Goal: Task Accomplishment & Management: Manage account settings

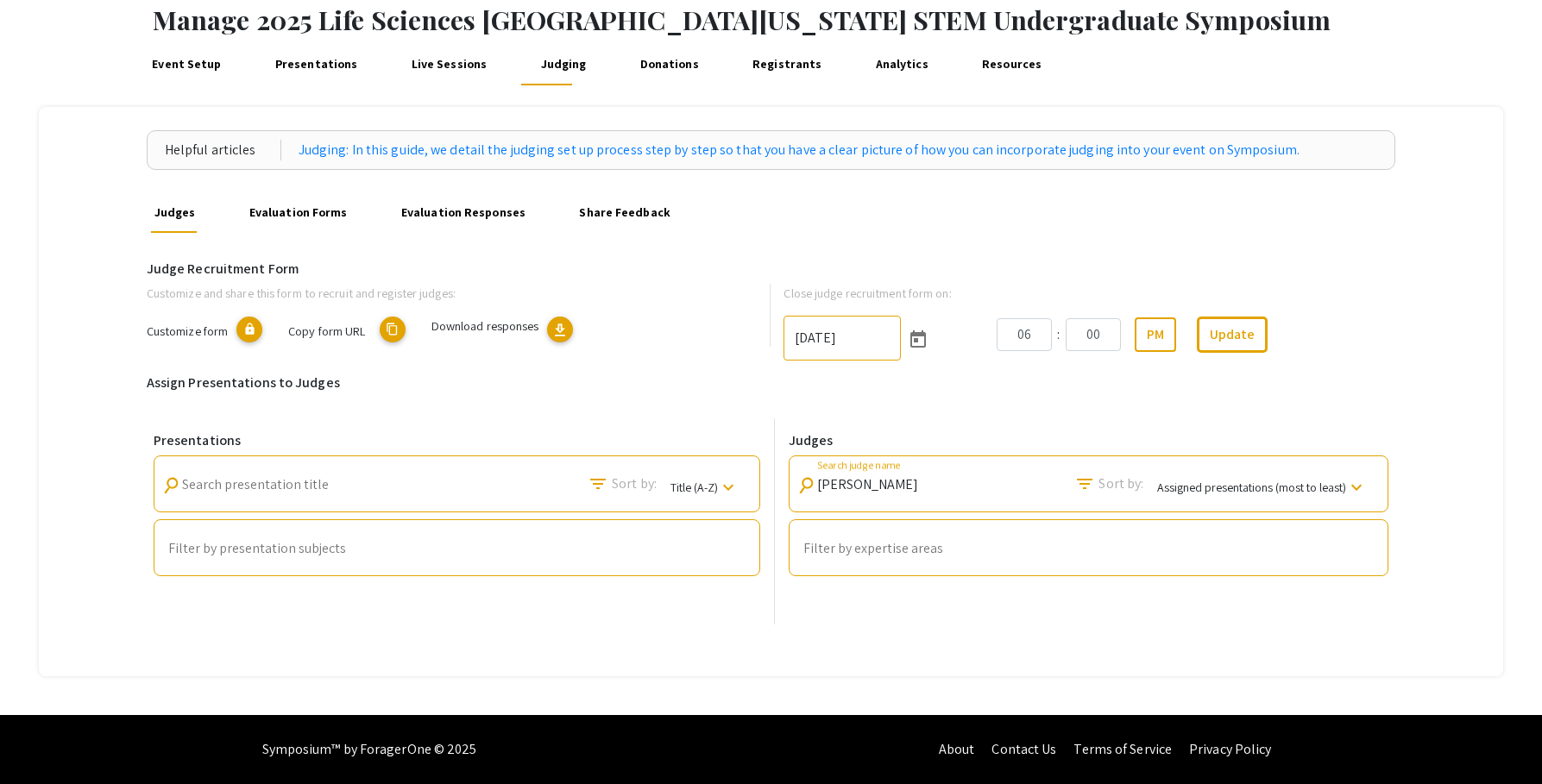
click at [1455, 56] on div "Event Setup Presentations Live Sessions Judging Donations Registrants Analytics…" at bounding box center [834, 65] width 1417 height 42
click at [1365, 317] on div "06 : 00 PM Update" at bounding box center [1196, 335] width 399 height 36
click at [1392, 273] on h6 "Judge Recruitment Form" at bounding box center [771, 268] width 1249 height 16
click at [1412, 378] on div "Helpful articles Judging: In this guide, we detail the judging set up process s…" at bounding box center [771, 392] width 1465 height 570
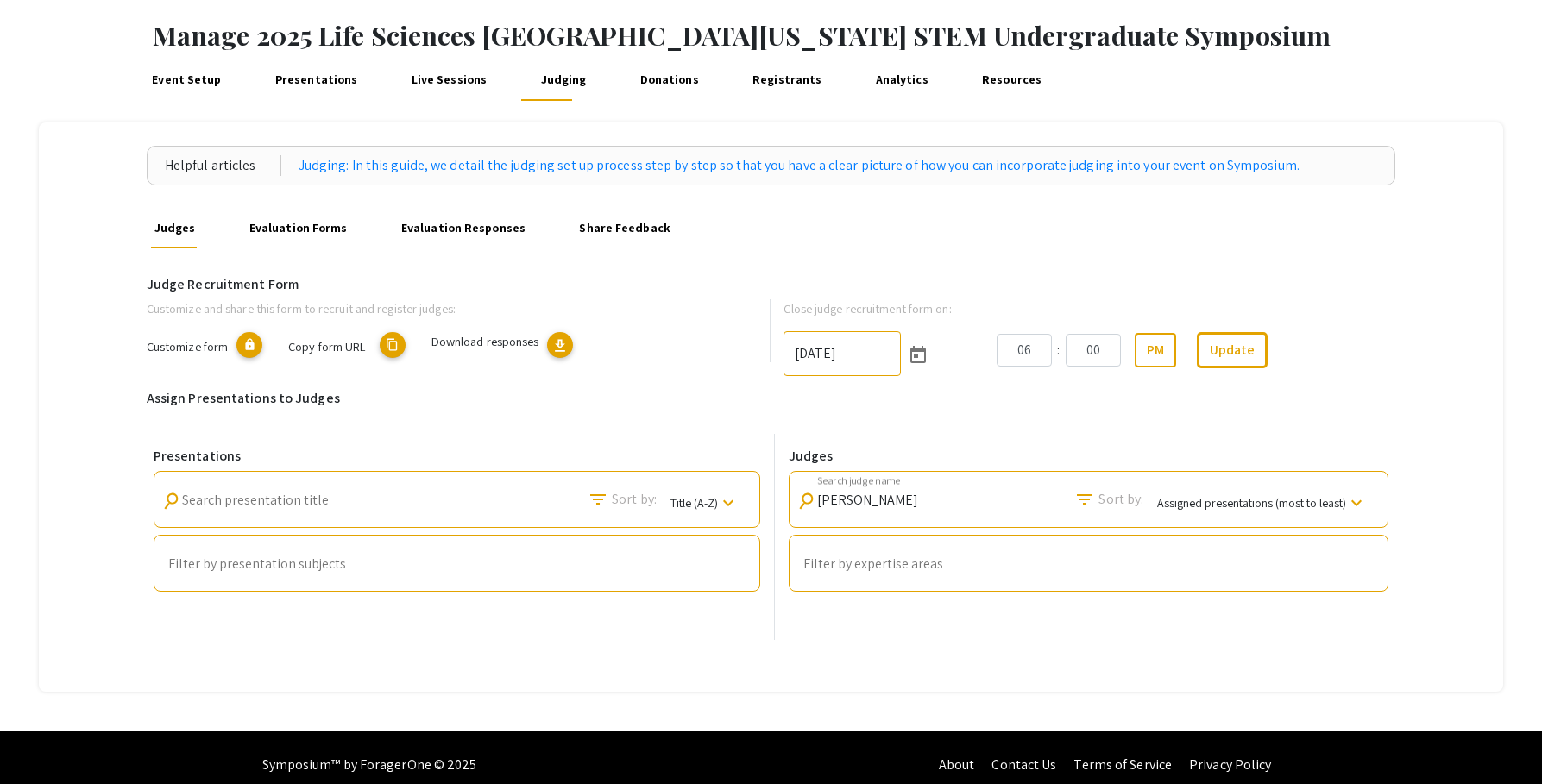
scroll to position [74, 0]
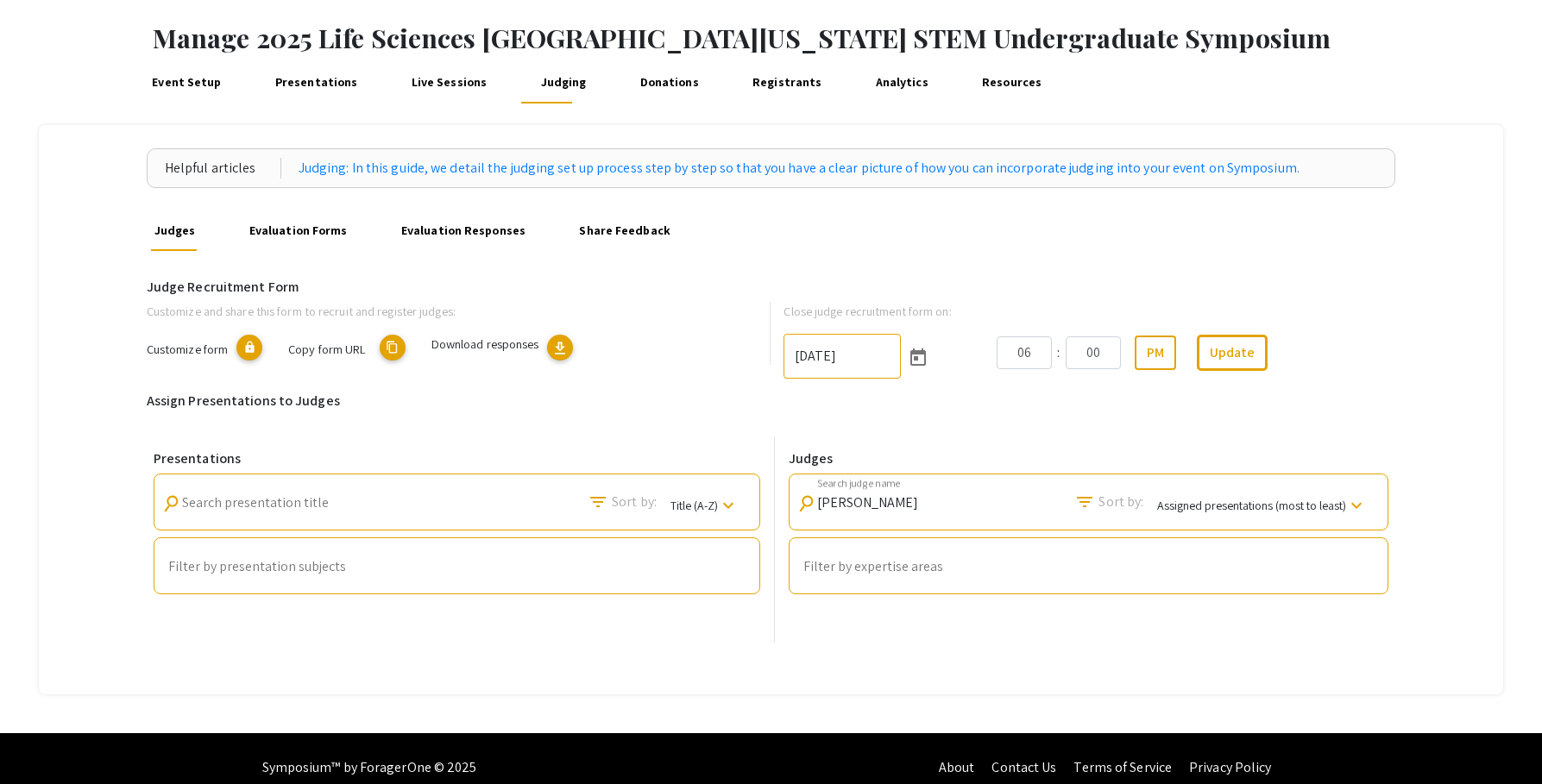
click at [1423, 241] on div "Helpful articles Judging: In this guide, we detail the judging set up process s…" at bounding box center [771, 410] width 1465 height 570
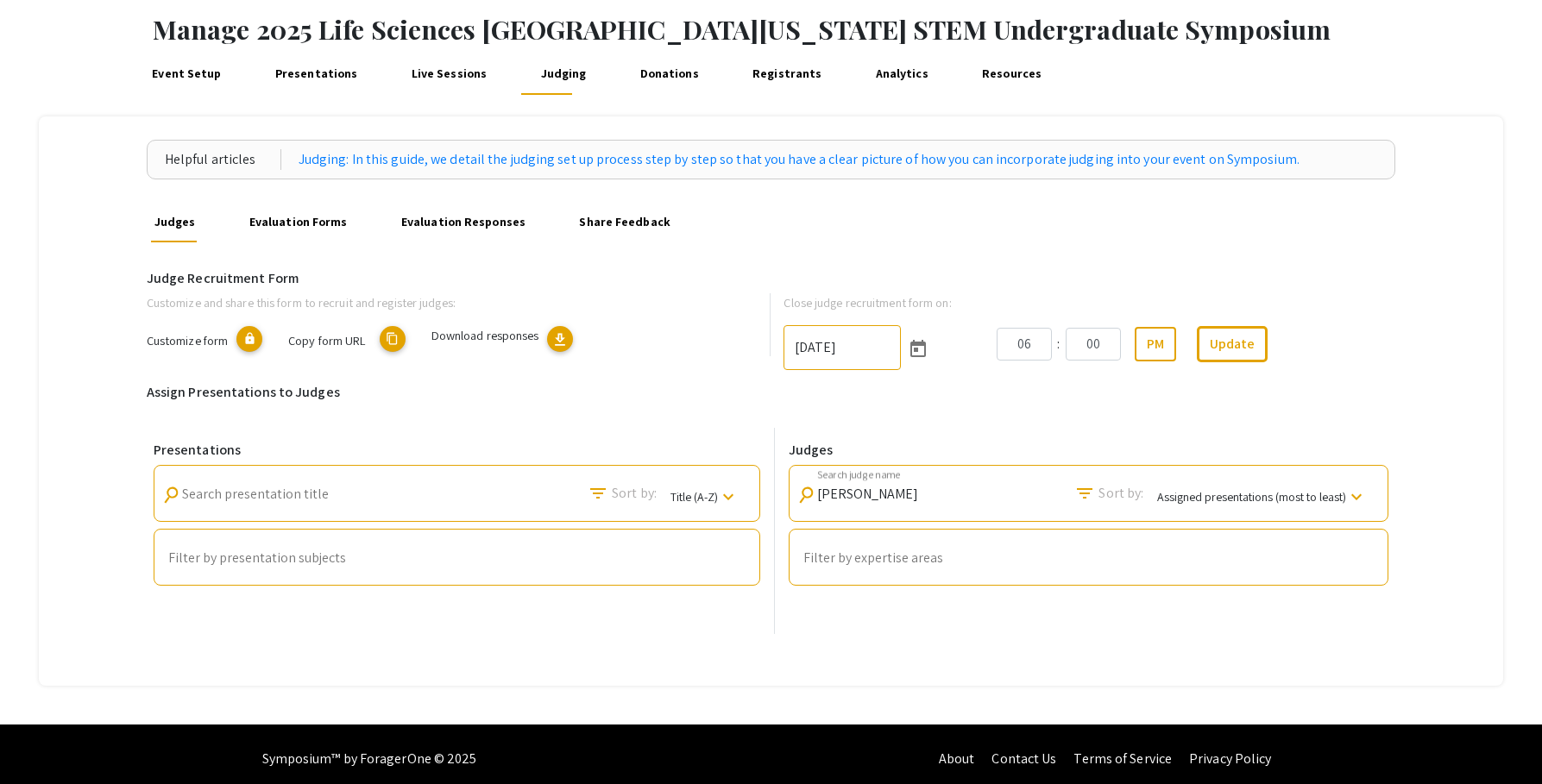
scroll to position [92, 0]
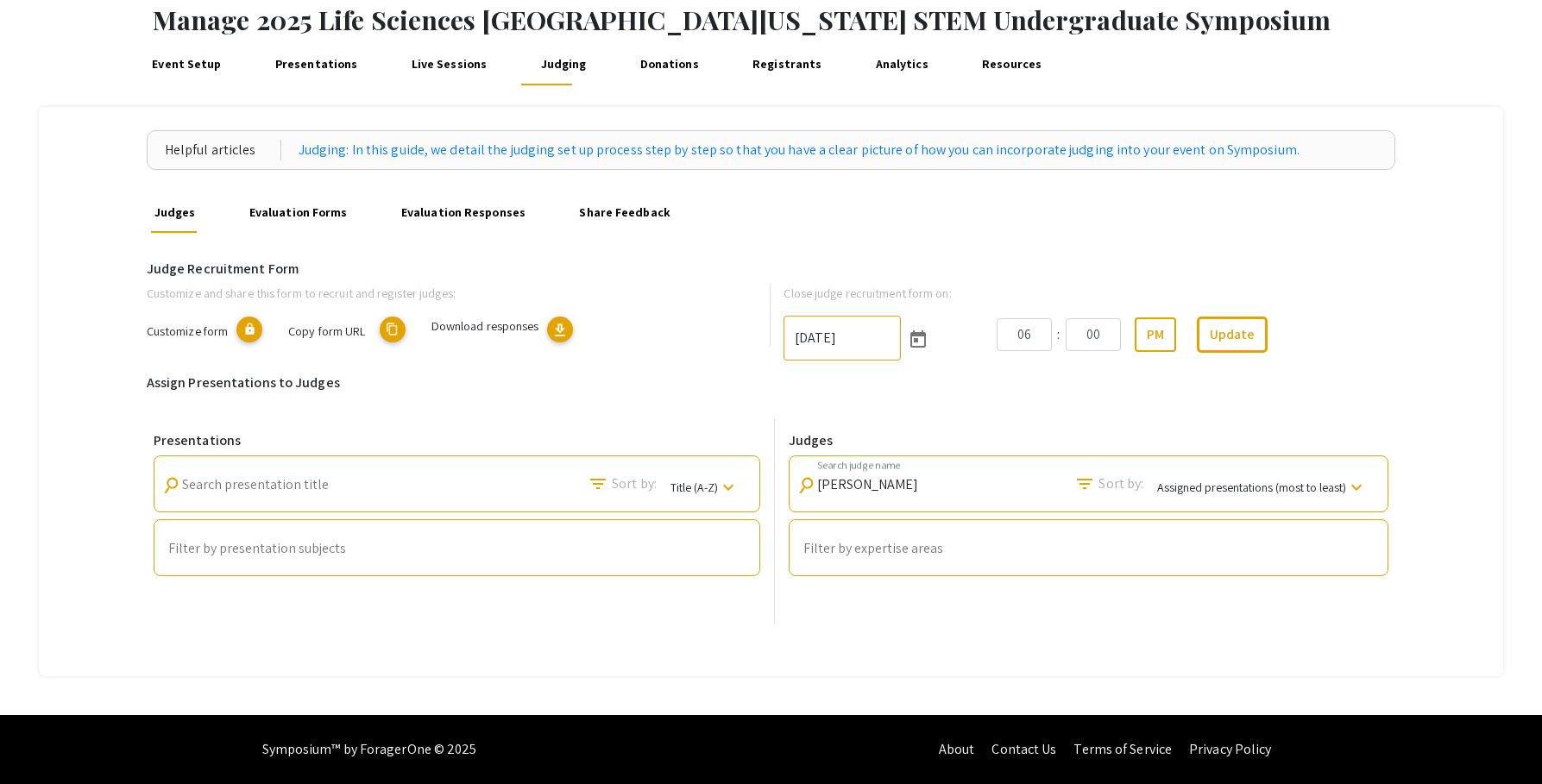
click at [924, 492] on input "pangeni" at bounding box center [894, 484] width 155 height 16
click at [924, 491] on input "pangeni" at bounding box center [894, 484] width 155 height 16
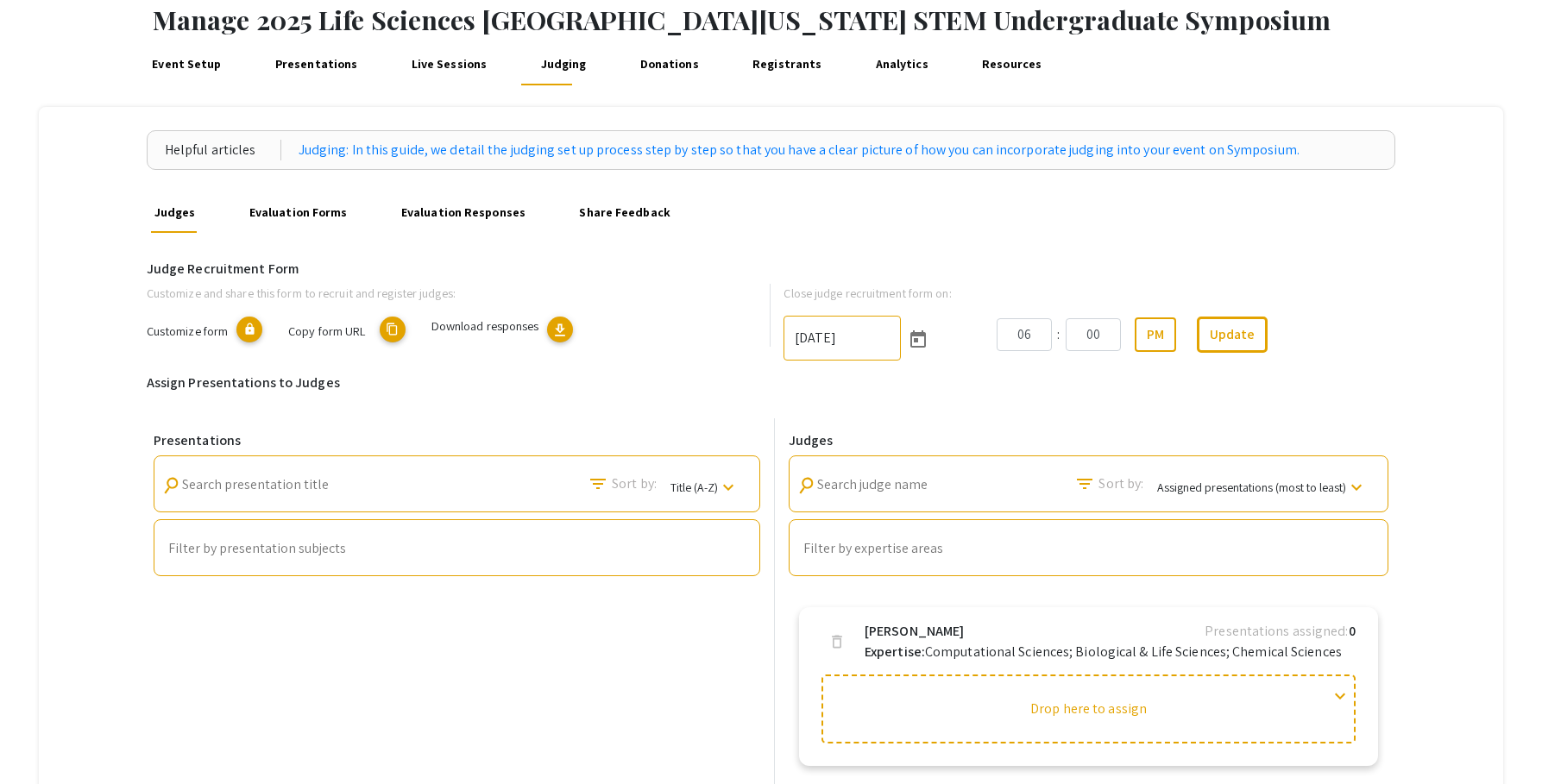
click at [1390, 297] on p "Close judge recruitment form on:" at bounding box center [1089, 293] width 612 height 19
click at [1457, 194] on div "Helpful articles Judging: In this guide, we detail the judging set up process s…" at bounding box center [771, 688] width 1465 height 1162
click at [1436, 65] on div "Event Setup Presentations Live Sessions Judging Donations Registrants Analytics…" at bounding box center [834, 65] width 1417 height 42
click at [1365, 196] on div "Judges Evaluation Forms Evaluation Responses Share Feedback" at bounding box center [771, 213] width 1249 height 42
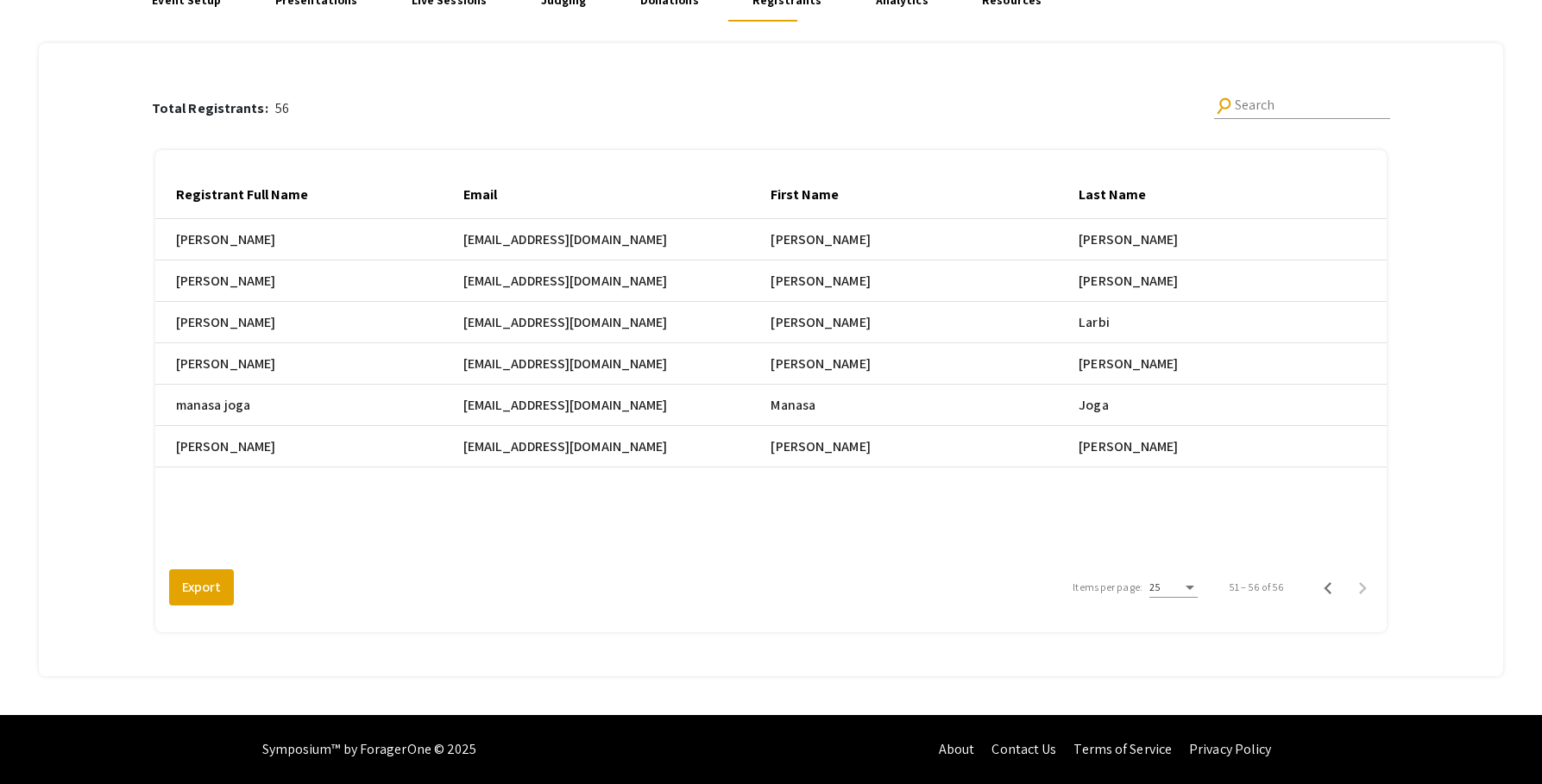
scroll to position [0, 758]
